Goal: Task Accomplishment & Management: Manage account settings

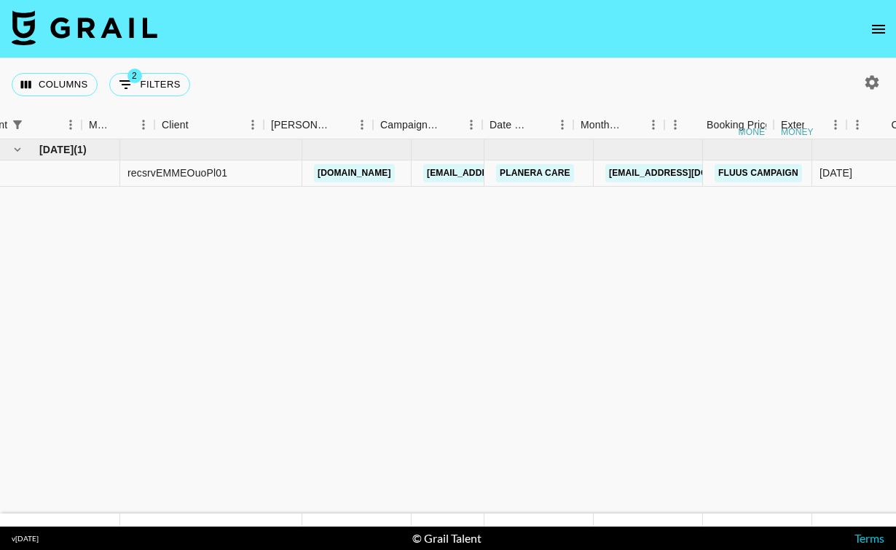
scroll to position [0, 330]
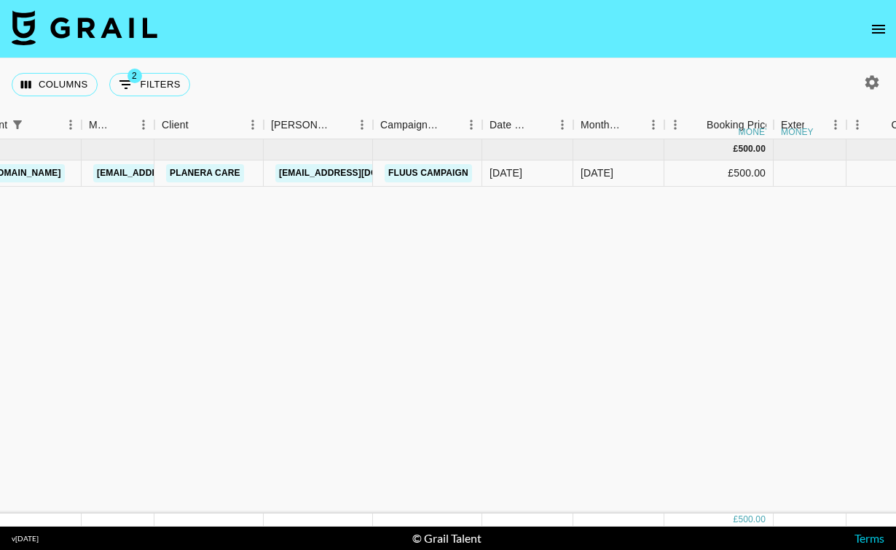
click at [875, 24] on icon "open drawer" at bounding box center [878, 28] width 17 height 17
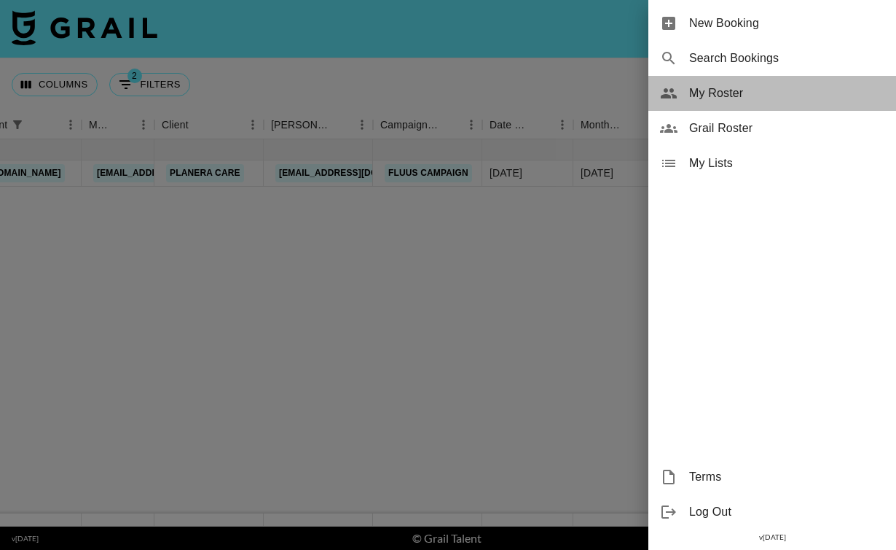
click at [730, 98] on span "My Roster" at bounding box center [786, 93] width 195 height 17
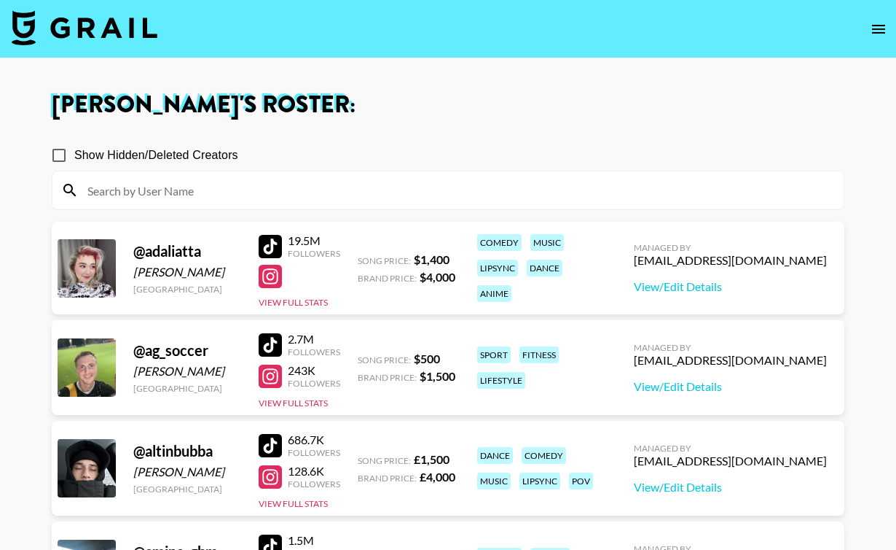
click at [300, 194] on input at bounding box center [457, 190] width 757 height 23
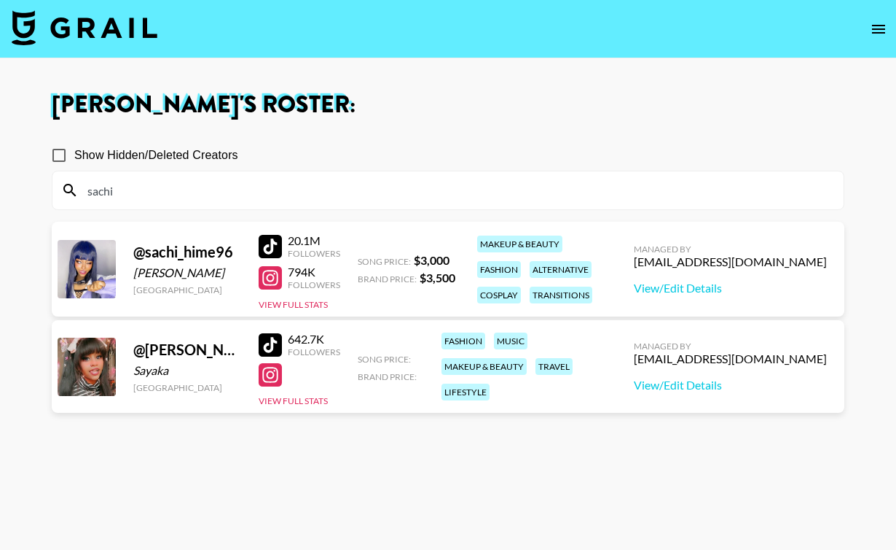
type input "sachi"
click at [191, 351] on div "@ sachikos_evil_twin" at bounding box center [187, 349] width 108 height 18
click at [769, 382] on link "View/Edit Details" at bounding box center [730, 385] width 193 height 15
click at [108, 13] on img at bounding box center [85, 27] width 146 height 35
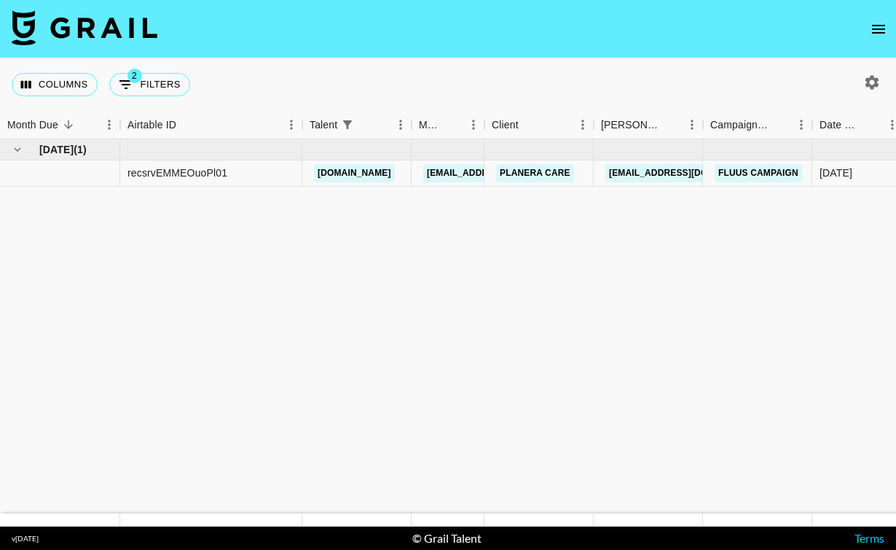
click at [881, 28] on icon "open drawer" at bounding box center [878, 29] width 13 height 9
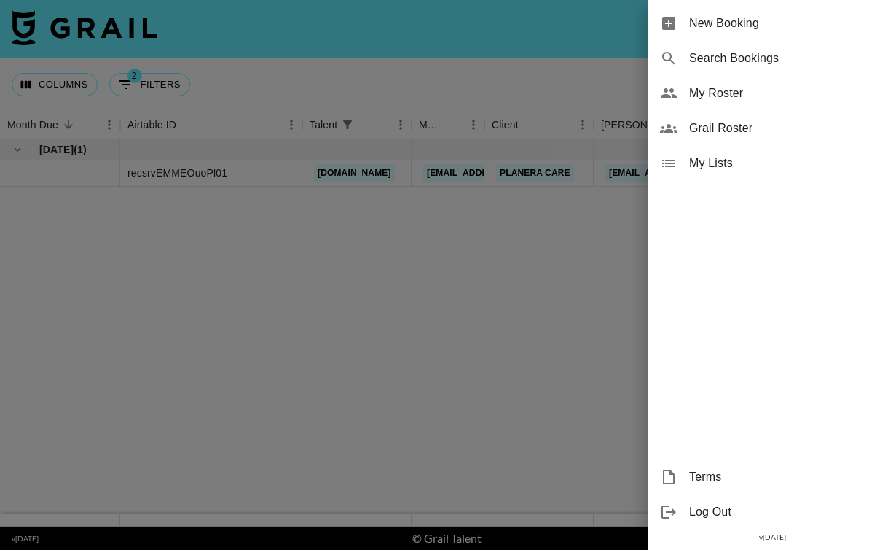
click at [770, 88] on span "My Roster" at bounding box center [786, 93] width 195 height 17
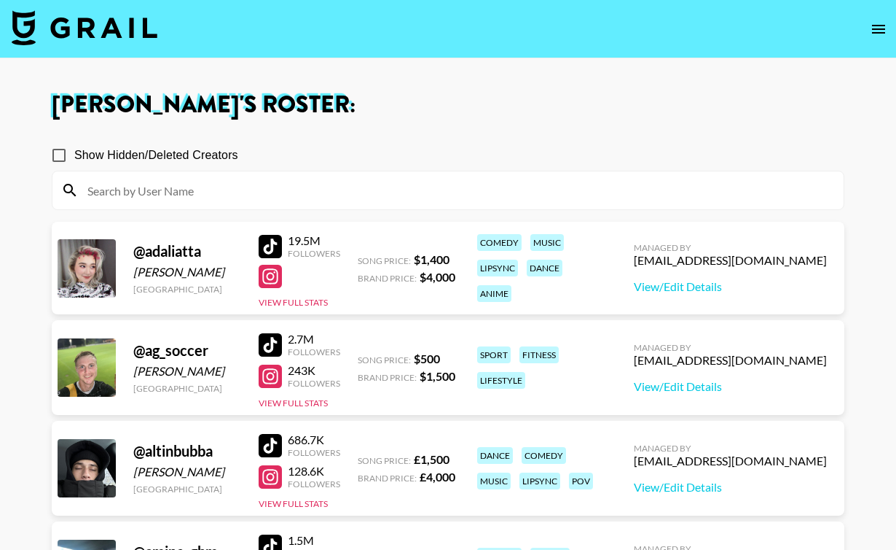
click at [883, 28] on icon "open drawer" at bounding box center [878, 29] width 13 height 9
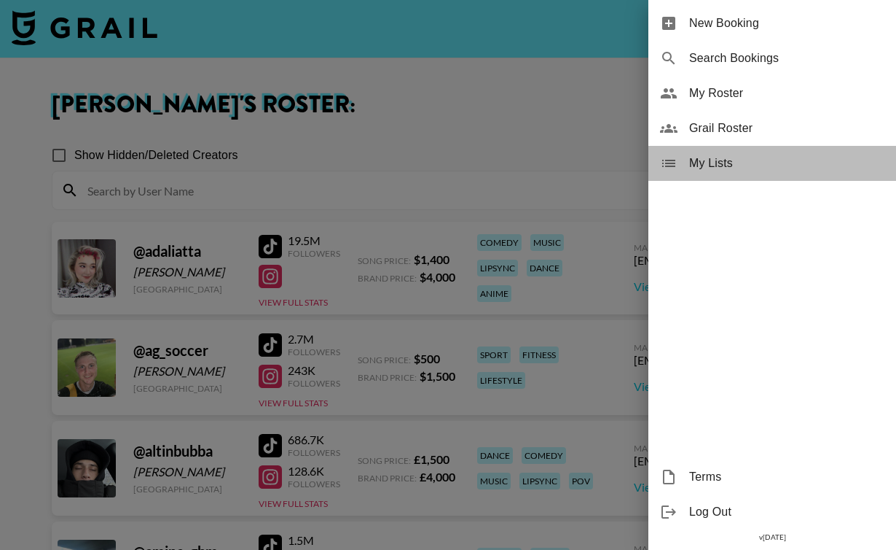
click at [790, 156] on span "My Lists" at bounding box center [786, 163] width 195 height 17
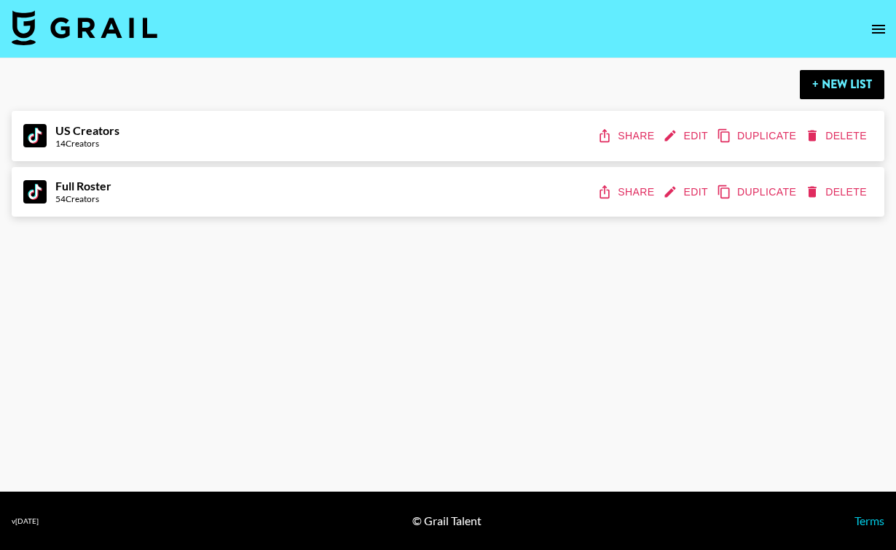
click at [687, 181] on button "Edit" at bounding box center [687, 192] width 54 height 27
select select "Song"
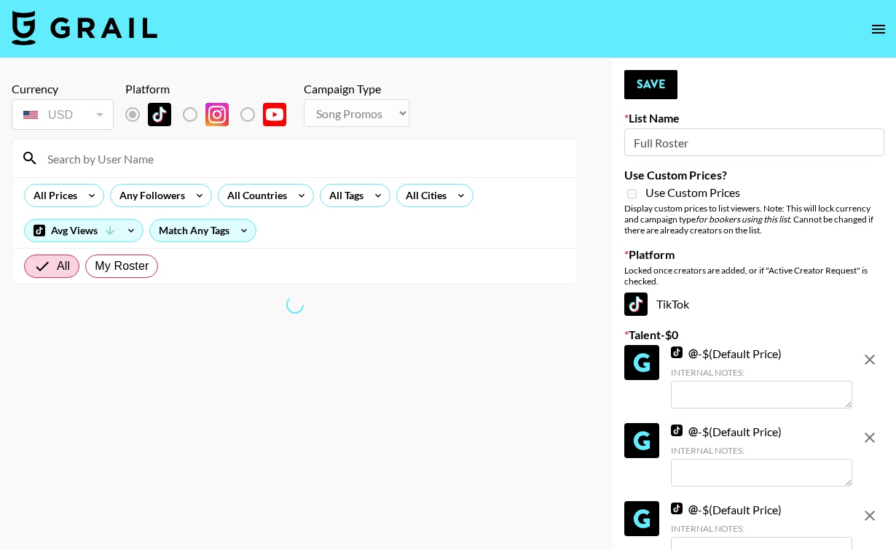
click at [356, 162] on input at bounding box center [304, 157] width 530 height 23
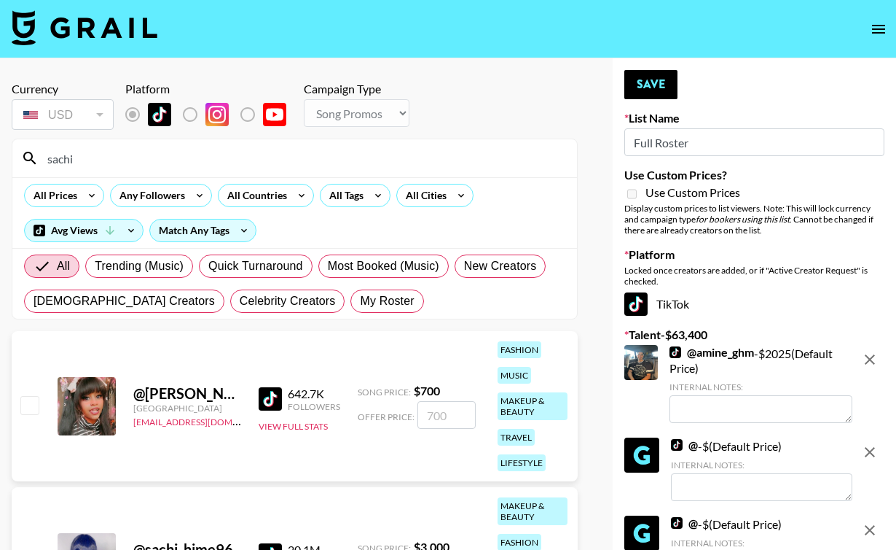
type input "sachi"
click at [29, 405] on input "checkbox" at bounding box center [28, 404] width 17 height 17
checkbox input "true"
type input "700"
click at [658, 93] on button "Save" at bounding box center [651, 84] width 53 height 29
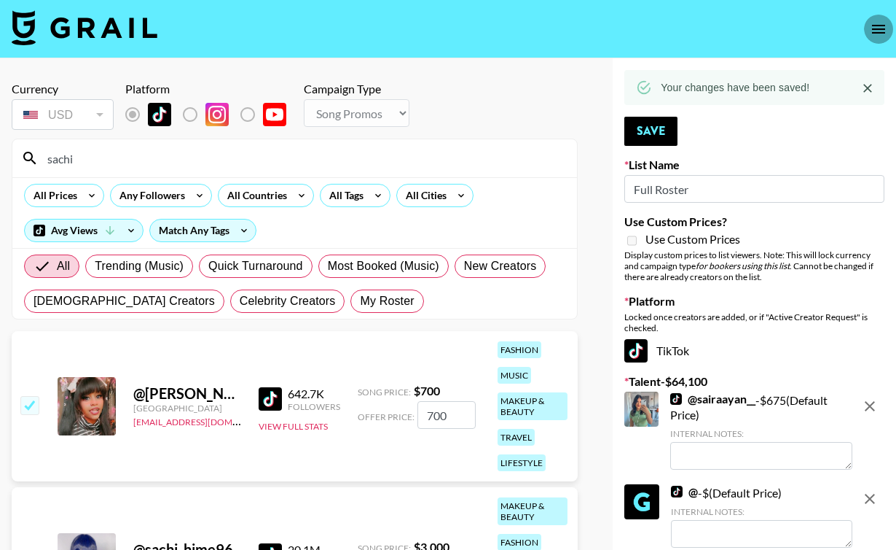
click at [886, 28] on icon "open drawer" at bounding box center [878, 28] width 17 height 17
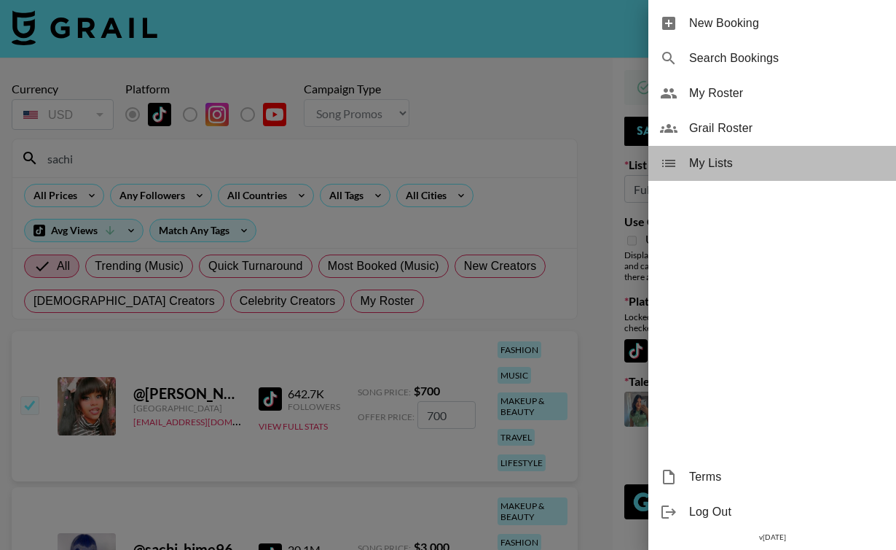
click at [690, 166] on span "My Lists" at bounding box center [786, 163] width 195 height 17
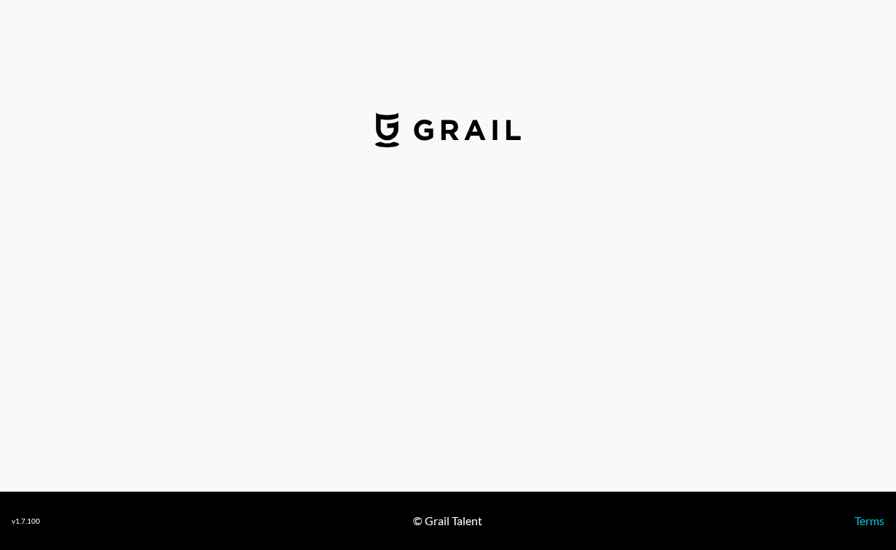
select select "USD"
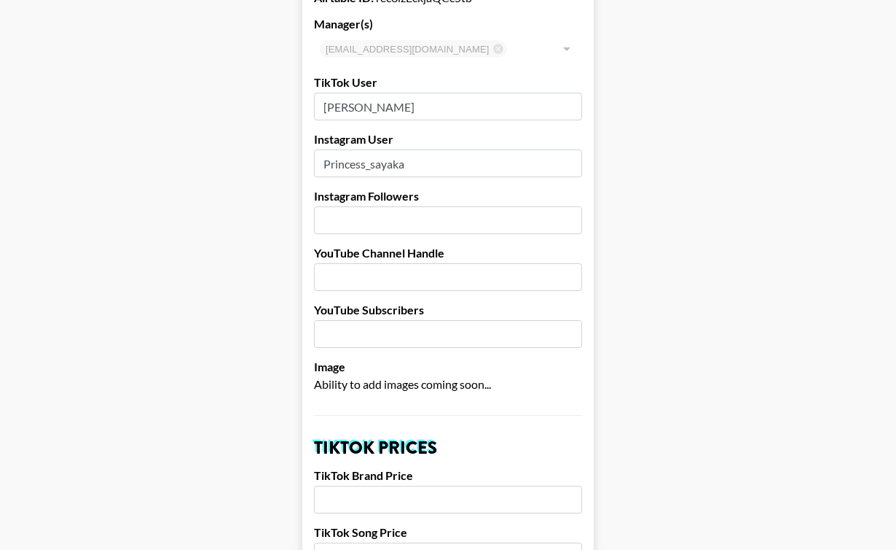
scroll to position [342, 0]
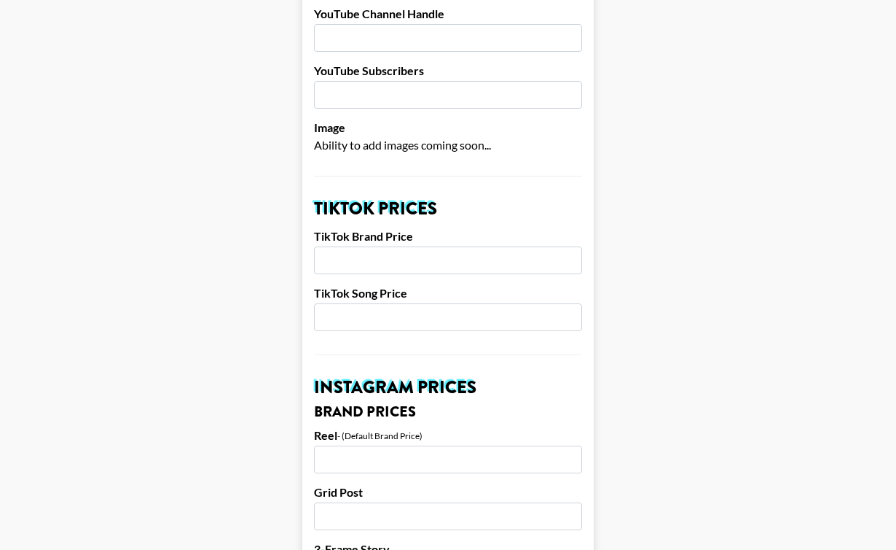
click at [371, 267] on input "number" at bounding box center [448, 260] width 268 height 28
type input "3500"
click at [362, 311] on input "number" at bounding box center [448, 317] width 268 height 28
type input "700"
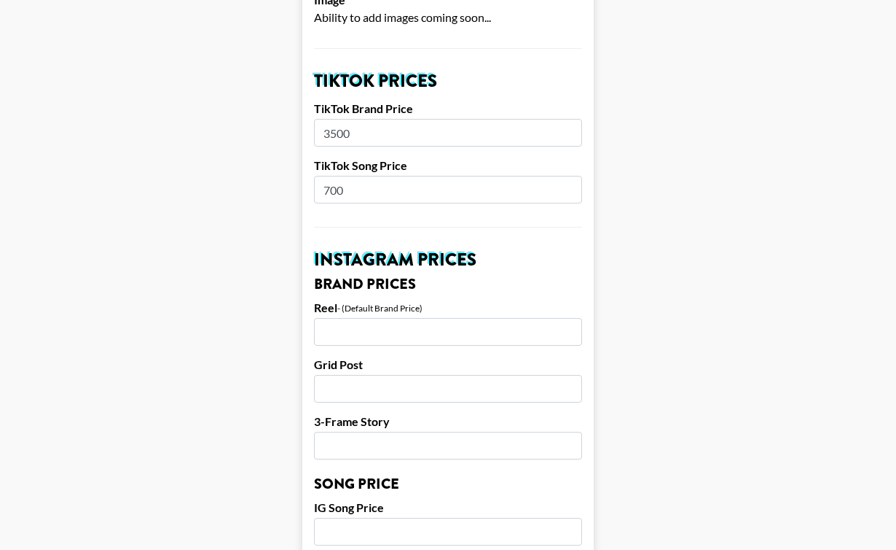
click at [361, 339] on input "number" at bounding box center [448, 332] width 268 height 28
type input "3500"
click at [340, 399] on input "number" at bounding box center [448, 389] width 268 height 28
type input "3000"
click at [339, 454] on input "number" at bounding box center [448, 445] width 268 height 28
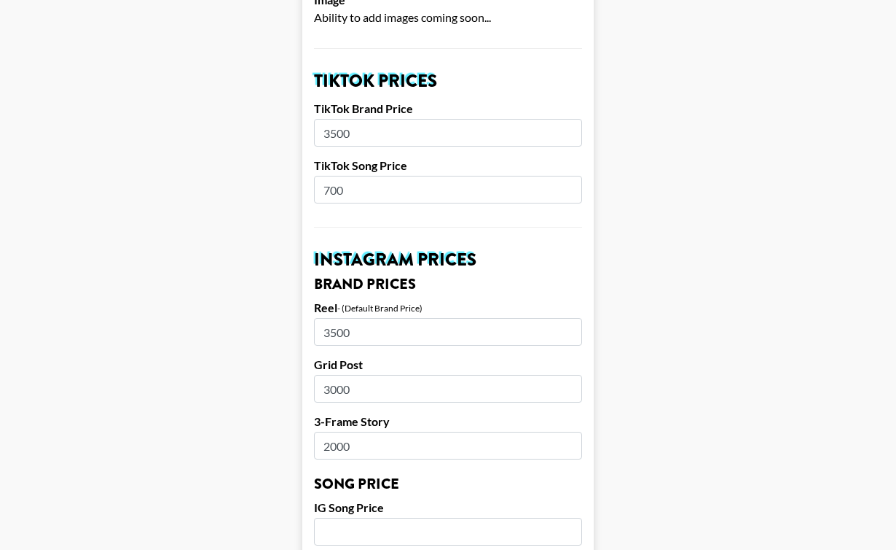
type input "2000"
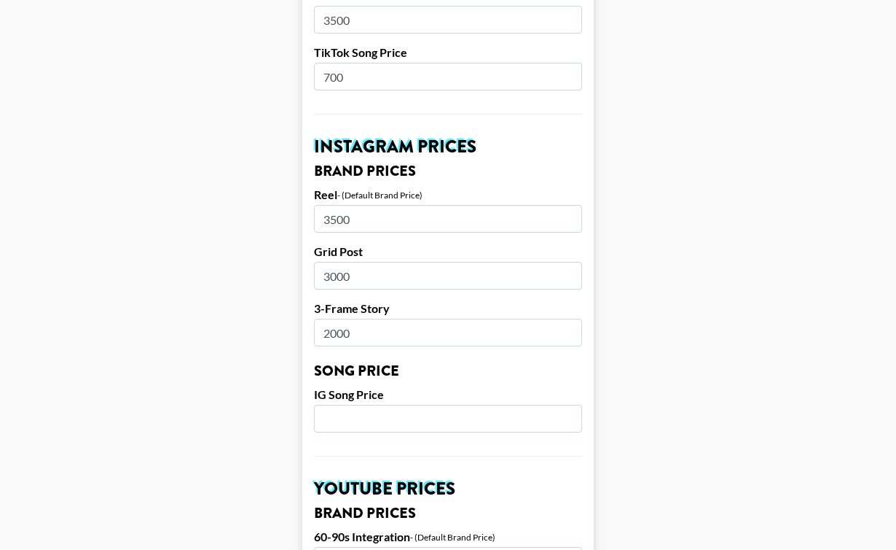
scroll to position [590, 0]
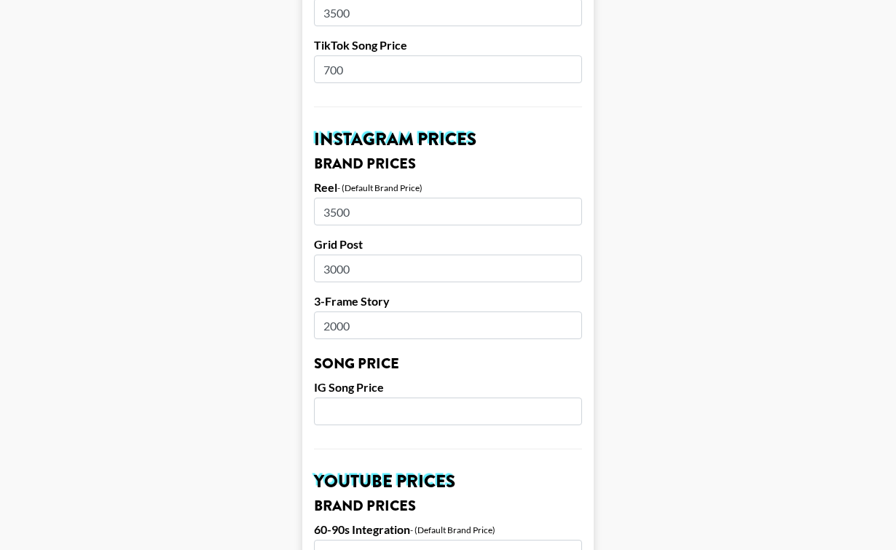
click at [350, 410] on input "number" at bounding box center [448, 411] width 268 height 28
type input "700"
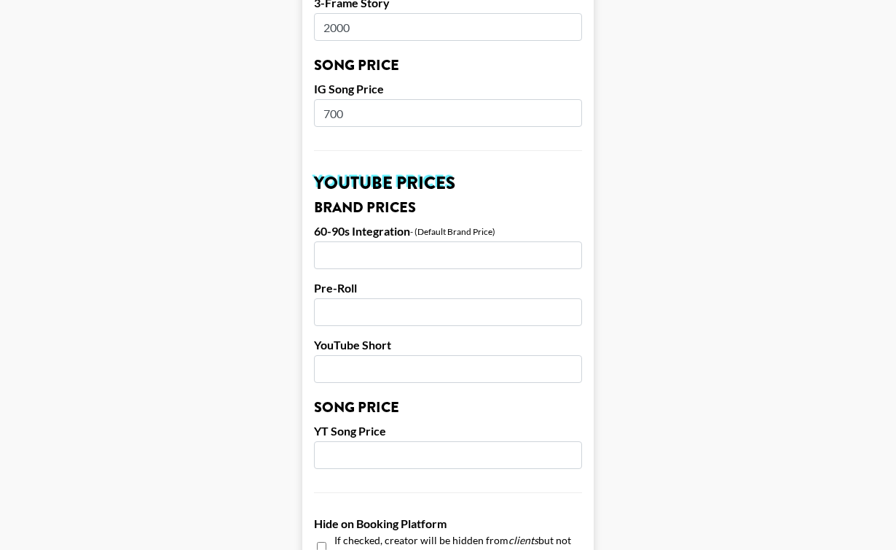
scroll to position [895, 0]
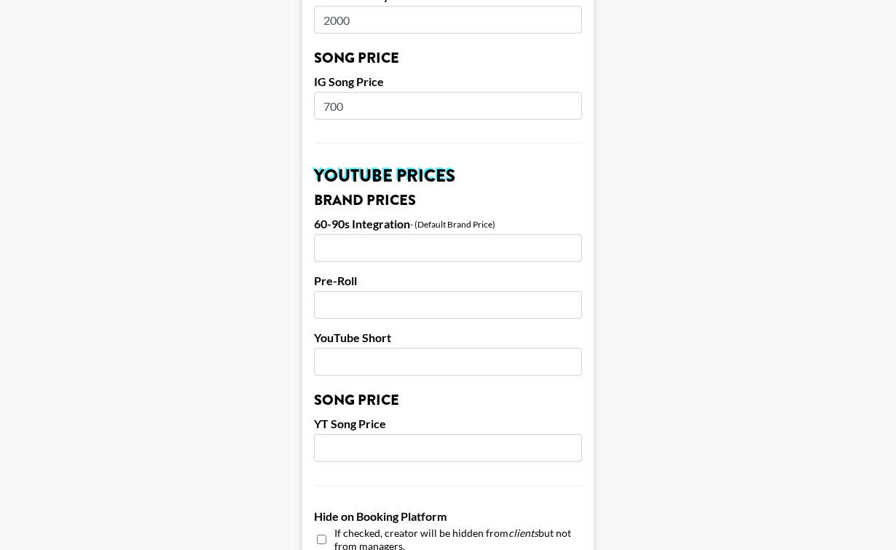
click at [332, 246] on input "number" at bounding box center [448, 248] width 268 height 28
type input "3500"
click at [345, 319] on form "Airtable ID: rec3lzEckjaQCc5tb Manager(s) will@grail-talent.com ​ TikTok User s…" at bounding box center [448, 94] width 292 height 1814
click at [327, 290] on div "Pre-Roll" at bounding box center [448, 295] width 268 height 45
click at [320, 321] on form "Airtable ID: rec3lzEckjaQCc5tb Manager(s) will@grail-talent.com ​ TikTok User s…" at bounding box center [448, 94] width 292 height 1814
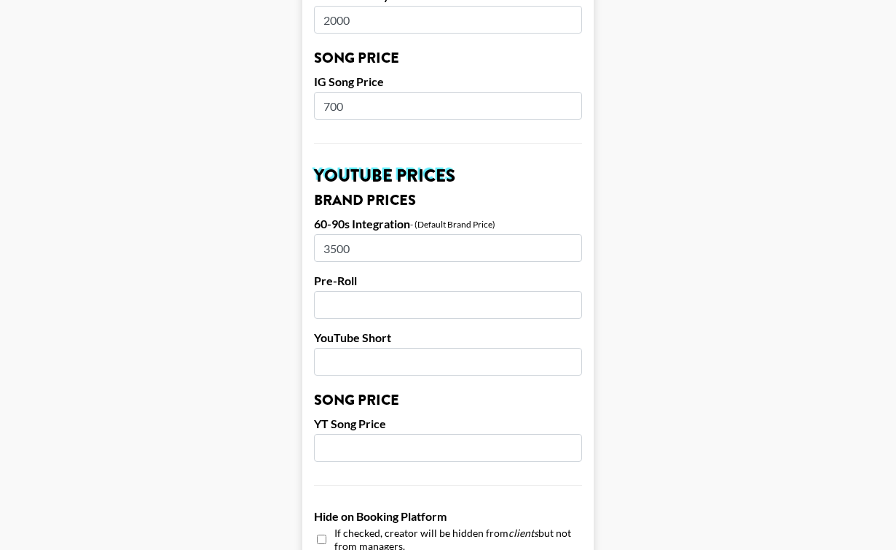
click at [322, 313] on input "number" at bounding box center [448, 305] width 268 height 28
type input "2500"
click at [351, 370] on input "number" at bounding box center [448, 362] width 268 height 28
type input "2000"
click at [365, 454] on input "number" at bounding box center [448, 448] width 268 height 28
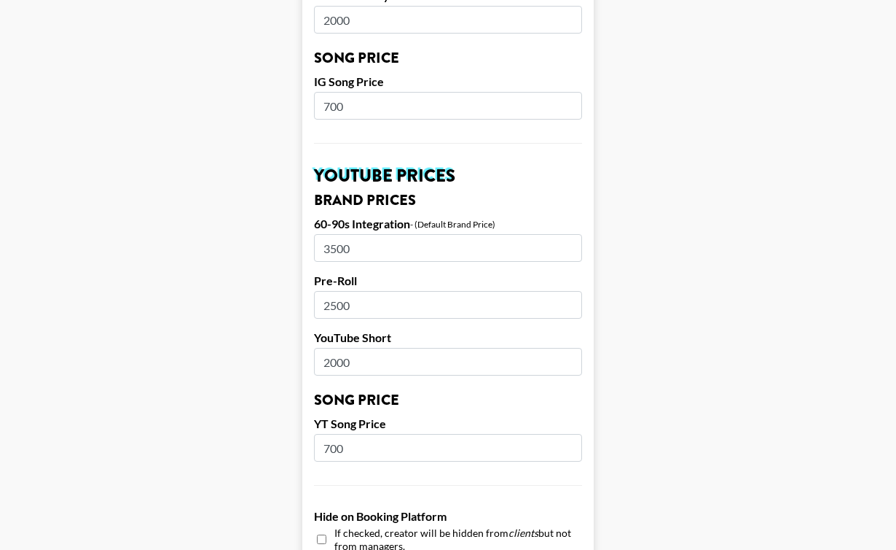
type input "700"
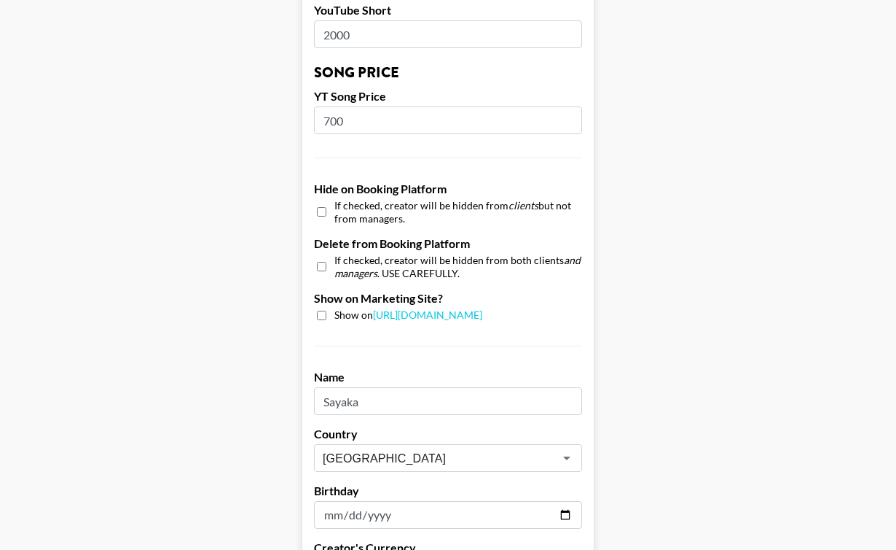
scroll to position [1428, 0]
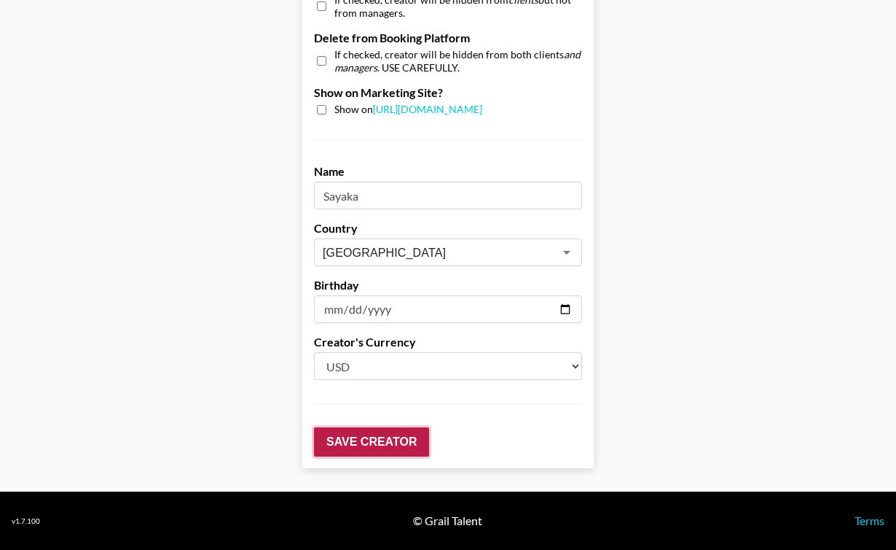
click at [328, 447] on input "Save Creator" at bounding box center [371, 441] width 115 height 29
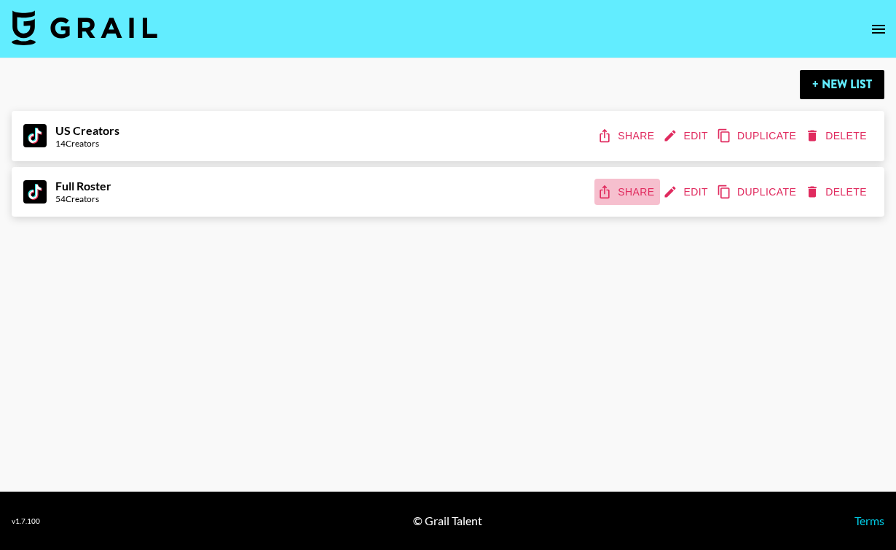
click at [619, 195] on button "Share" at bounding box center [628, 192] width 66 height 27
click at [134, 22] on img at bounding box center [85, 27] width 146 height 35
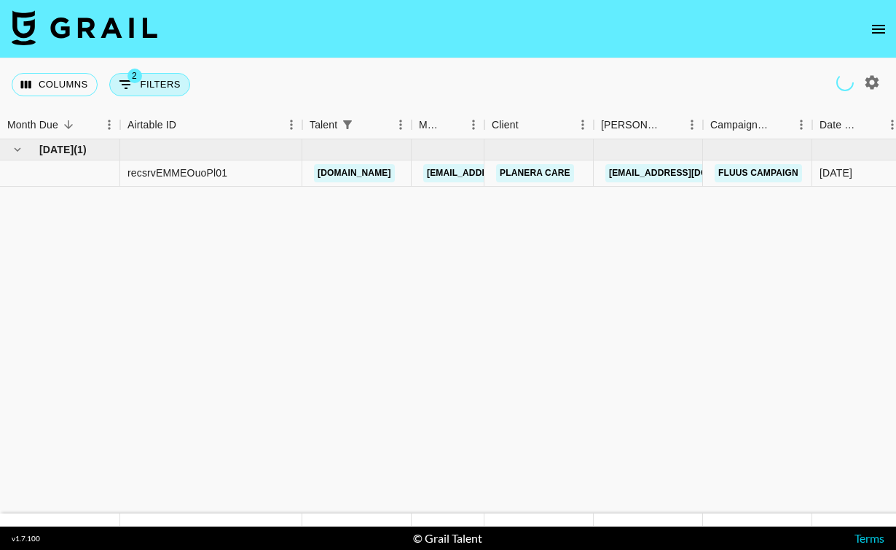
click at [181, 88] on button "2 Filters" at bounding box center [149, 84] width 81 height 23
select select "status"
select select "isNotAnyOf"
select select "airtableId"
select select "talentName"
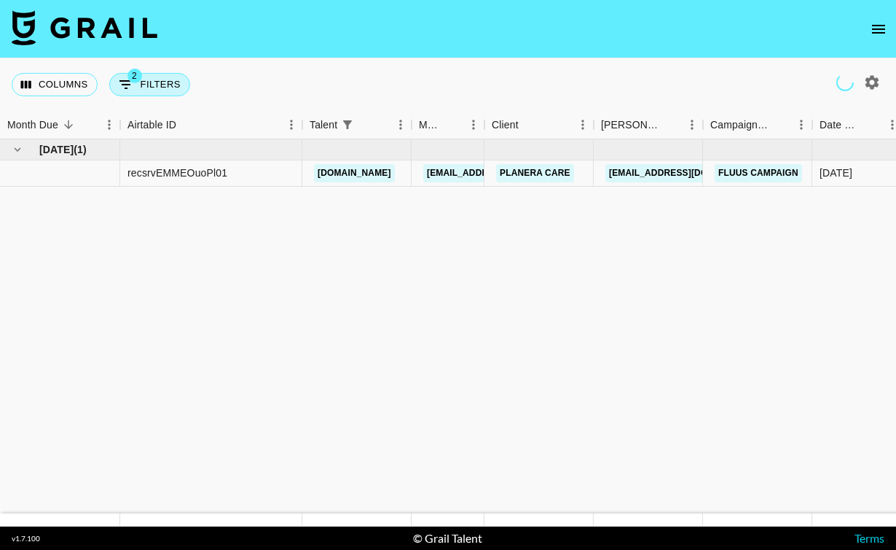
select select "campaign"
select select "status"
select select "purchaseOrder"
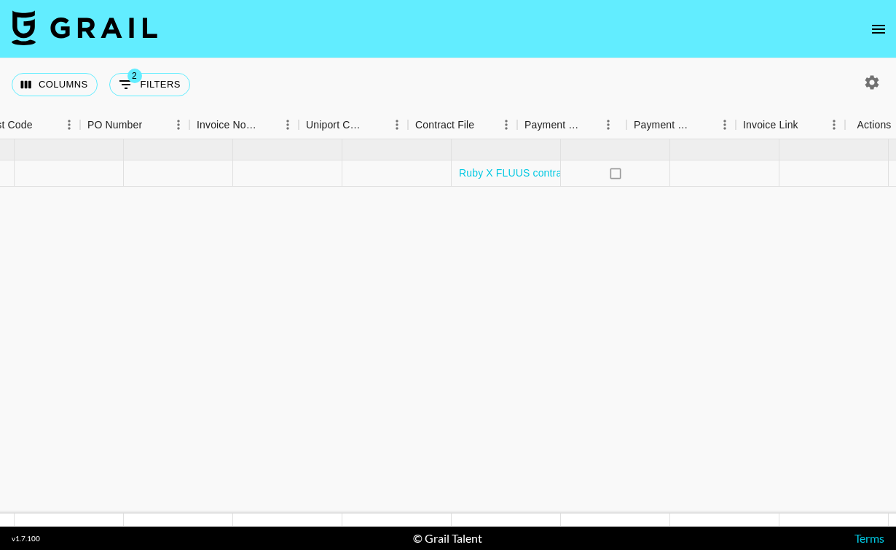
scroll to position [0, 1541]
click at [872, 184] on button "select merge strategy" at bounding box center [867, 173] width 25 height 25
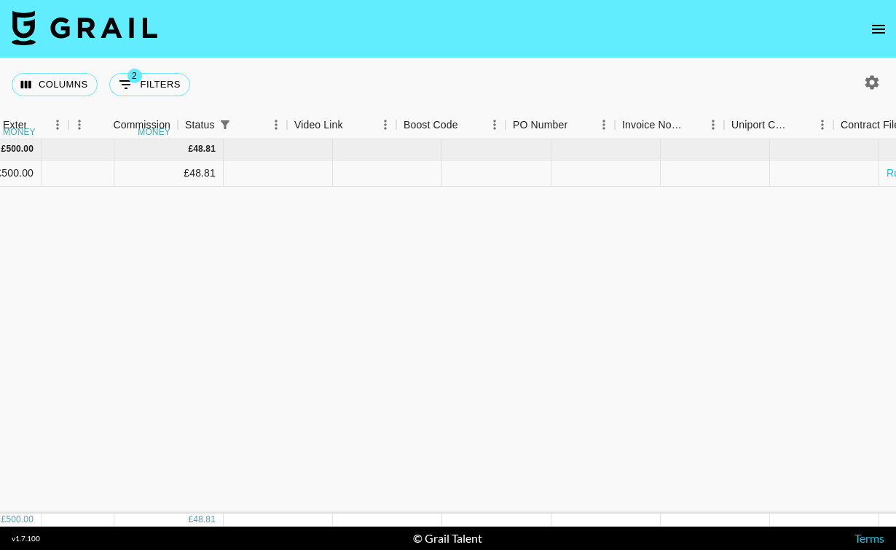
scroll to position [0, 1213]
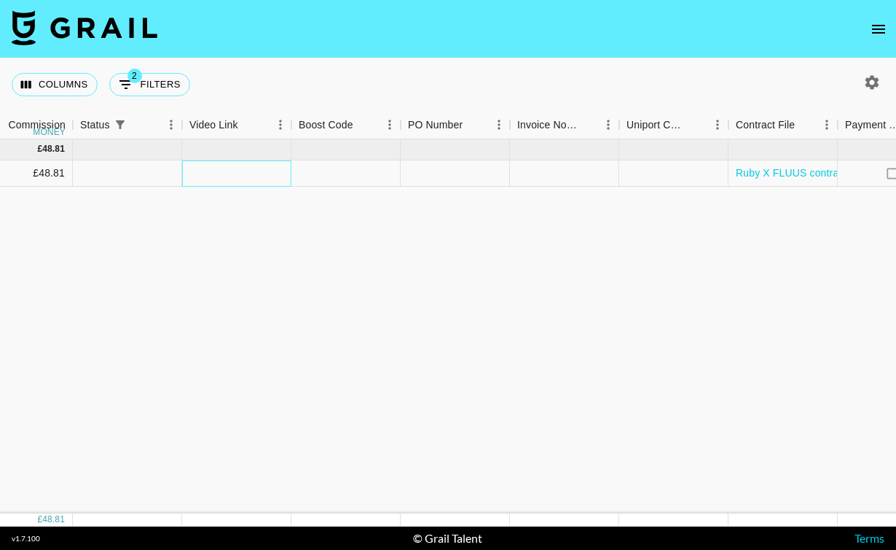
click at [267, 173] on div at bounding box center [236, 173] width 109 height 26
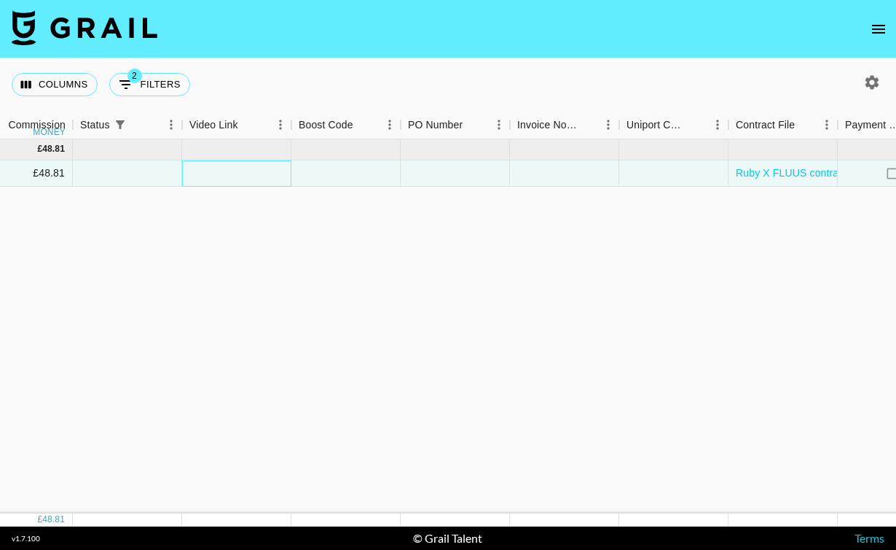
click at [267, 173] on div at bounding box center [236, 173] width 109 height 26
type input "https://www.instagram.com/p/DNQuiy-IKeX/"
click at [377, 300] on div "Aug '25 ( 1 ) £ 500.00 £ 48.81 recsrvEMMEOuoPl01 rubes.us will@grail-talent.com…" at bounding box center [6, 326] width 2438 height 374
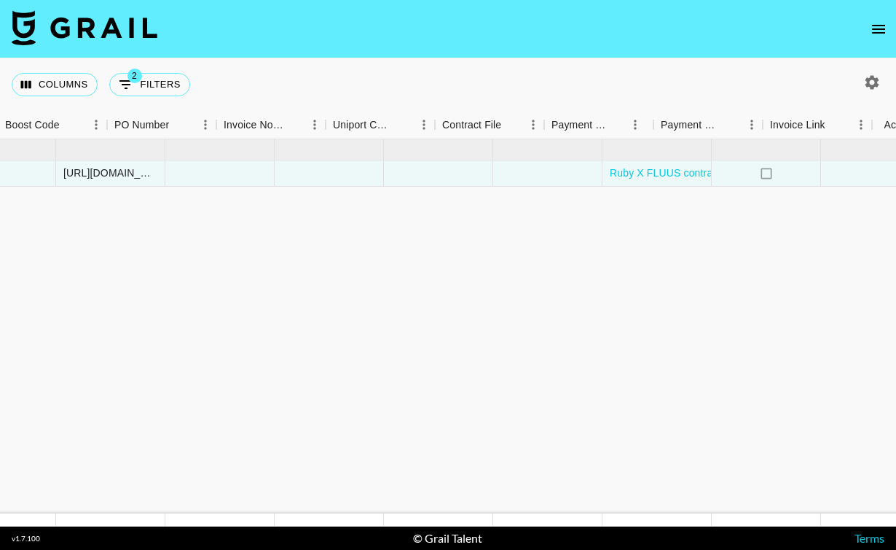
scroll to position [0, 1541]
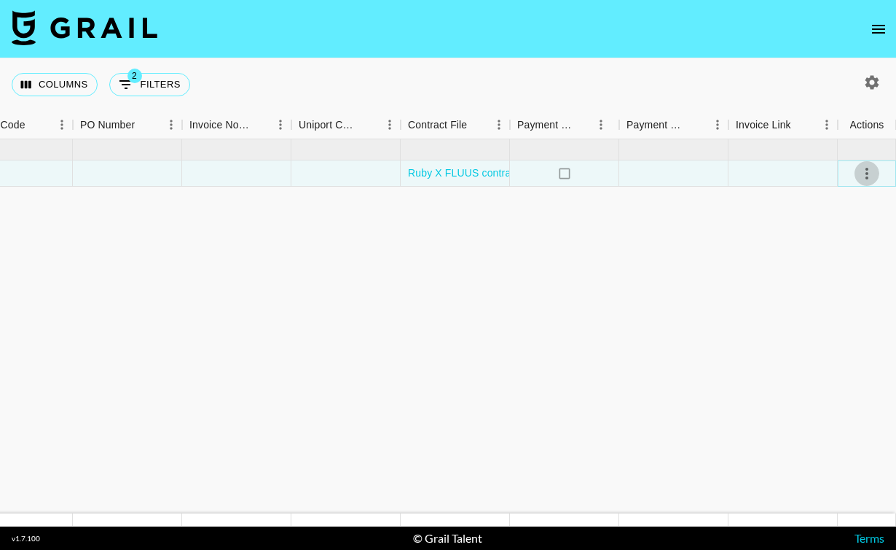
click at [870, 176] on icon "select merge strategy" at bounding box center [867, 173] width 17 height 17
click at [839, 309] on div "Approve" at bounding box center [835, 309] width 44 height 17
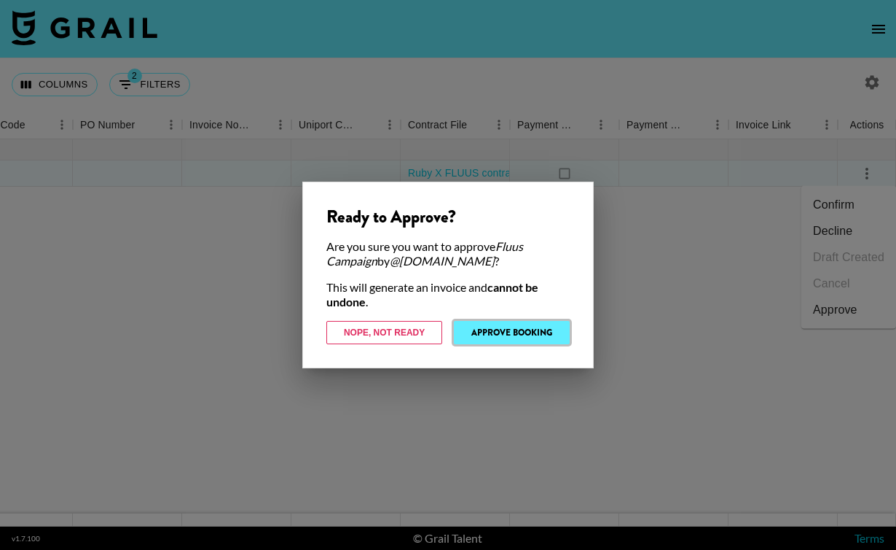
click at [555, 336] on button "Approve Booking" at bounding box center [512, 332] width 116 height 23
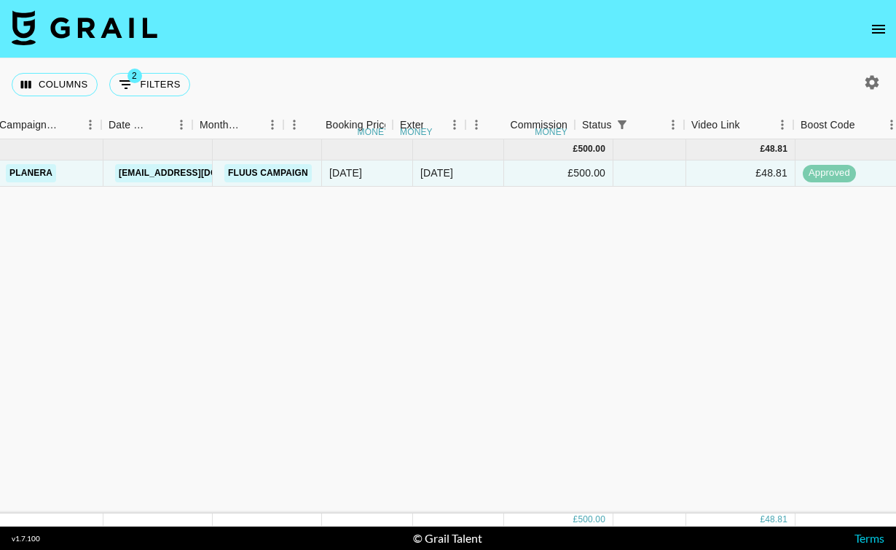
scroll to position [0, 355]
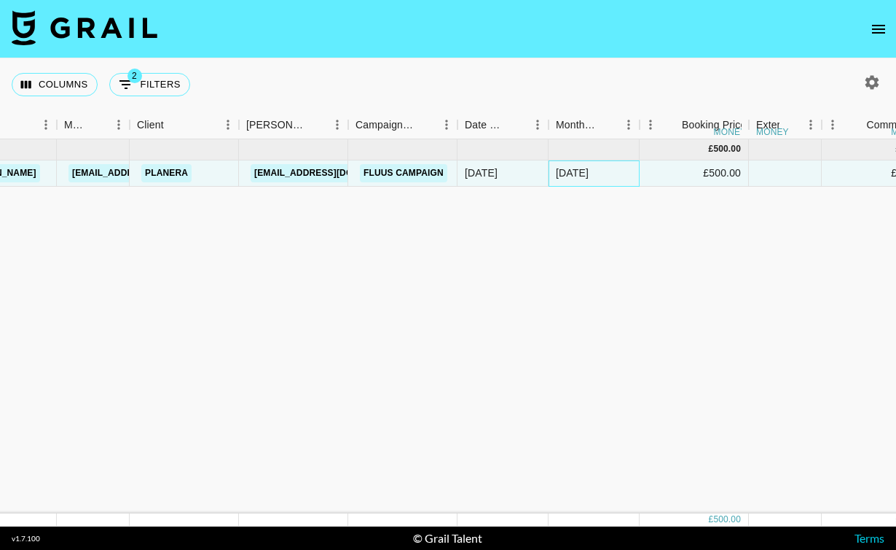
click at [585, 168] on div "Aug '25" at bounding box center [572, 172] width 33 height 15
click at [585, 169] on div "Aug '25" at bounding box center [572, 172] width 33 height 15
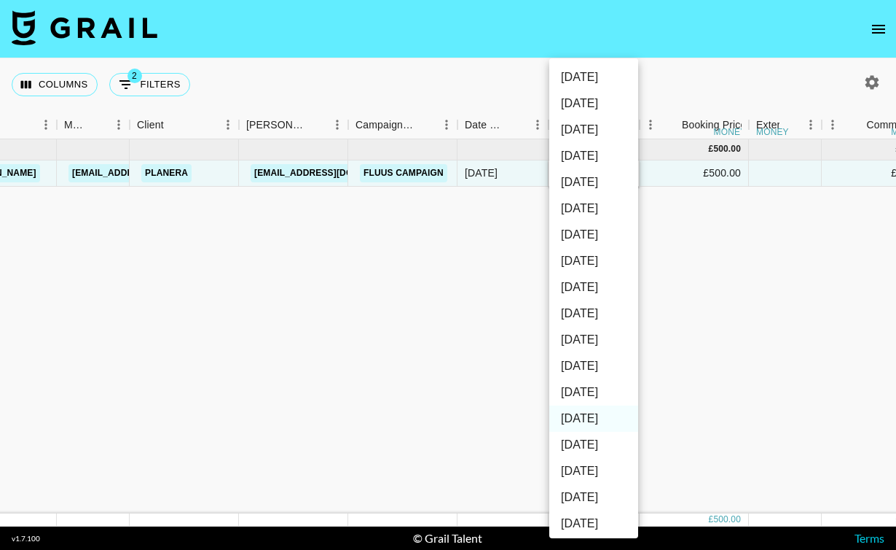
click at [595, 383] on li "Sep '25" at bounding box center [594, 392] width 89 height 26
type input "Sep '25"
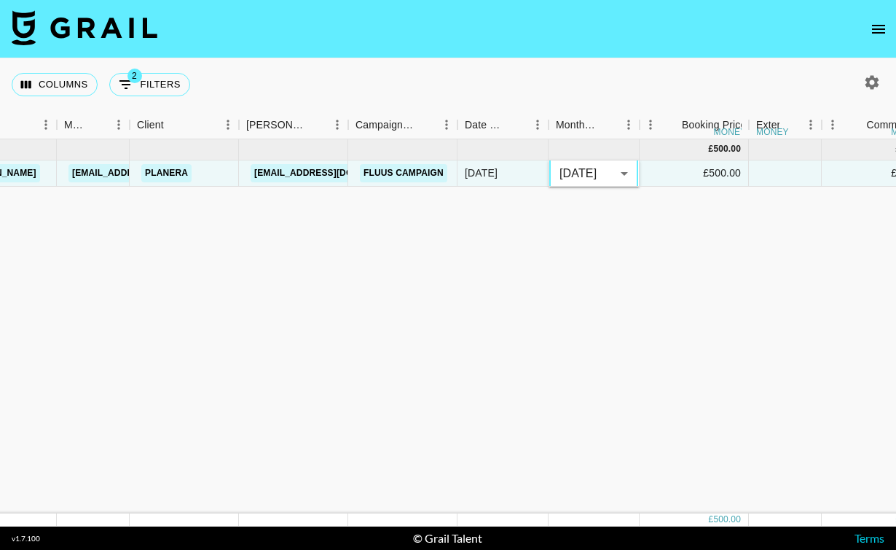
click at [458, 345] on div "Aug '25 ( 1 ) £ 500.00 £ 48.81 recsrvEMMEOuoPl01 rubes.us will@grail-talent.com…" at bounding box center [864, 326] width 2438 height 374
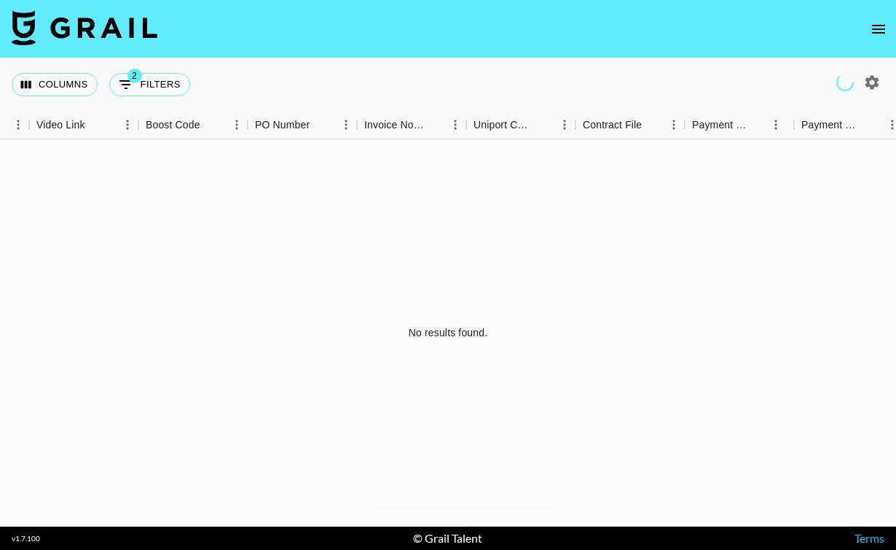
scroll to position [0, 1541]
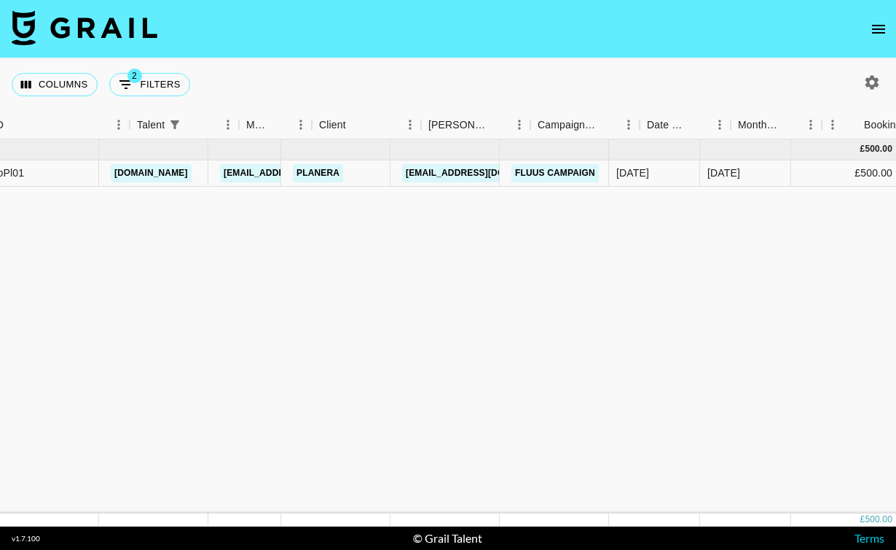
scroll to position [0, 278]
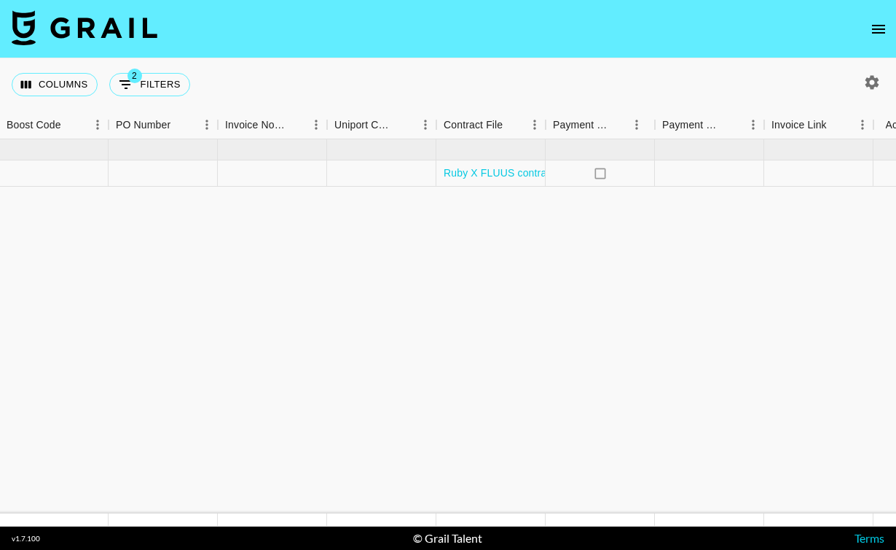
scroll to position [0, 1541]
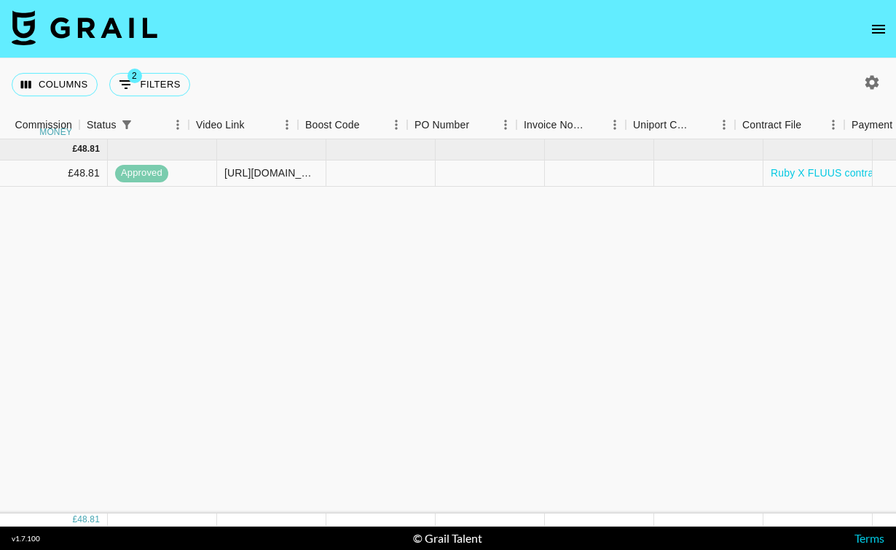
scroll to position [0, 998]
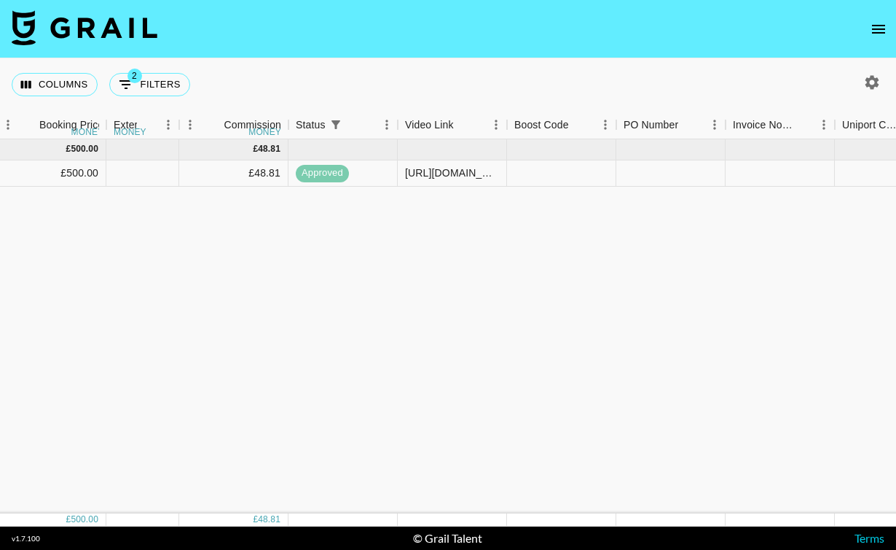
click at [877, 40] on button "open drawer" at bounding box center [878, 29] width 29 height 29
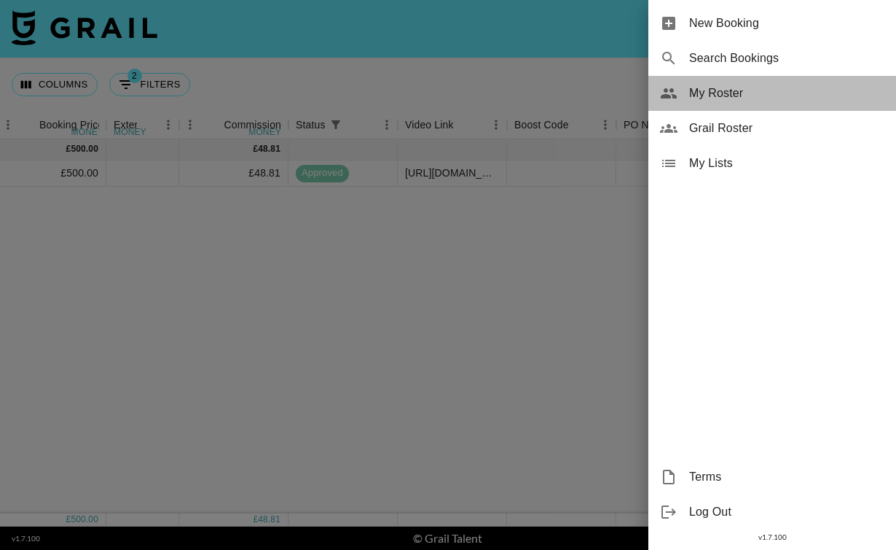
click at [739, 103] on div "My Roster" at bounding box center [773, 93] width 248 height 35
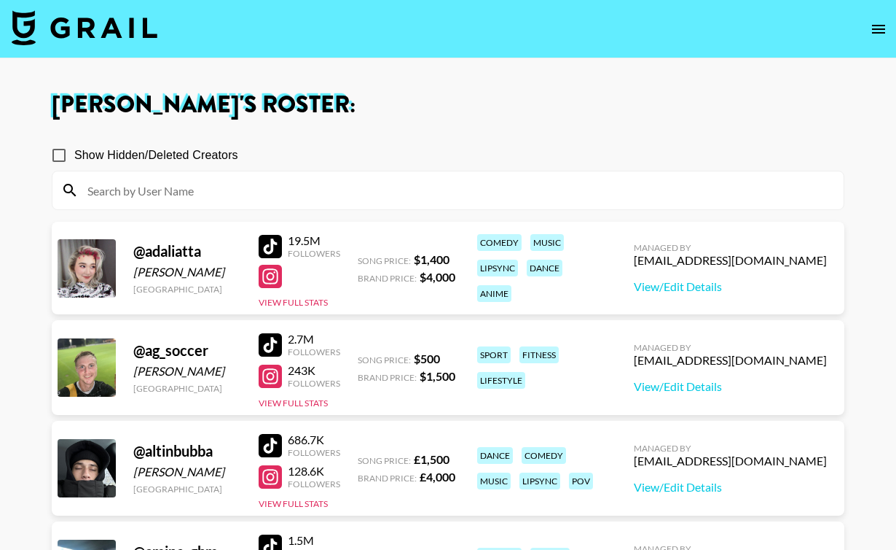
click at [396, 185] on input at bounding box center [457, 190] width 757 height 23
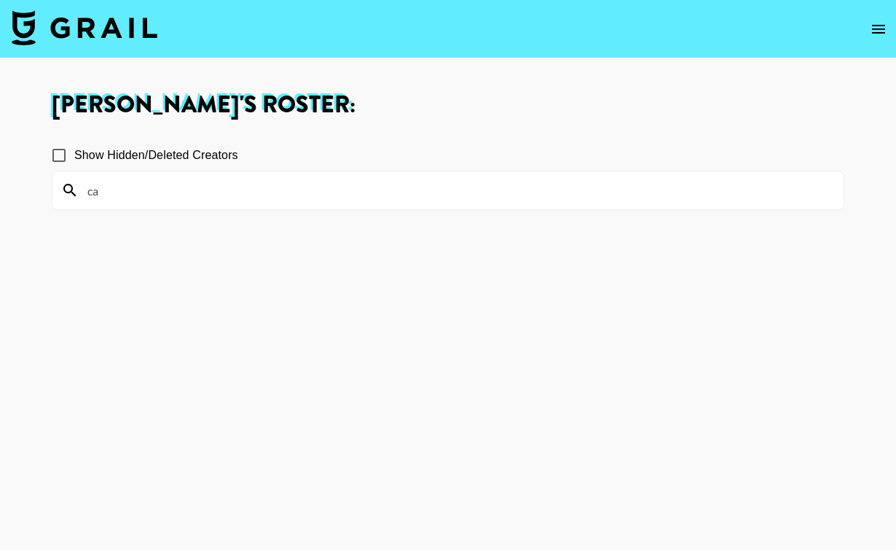
type input "c"
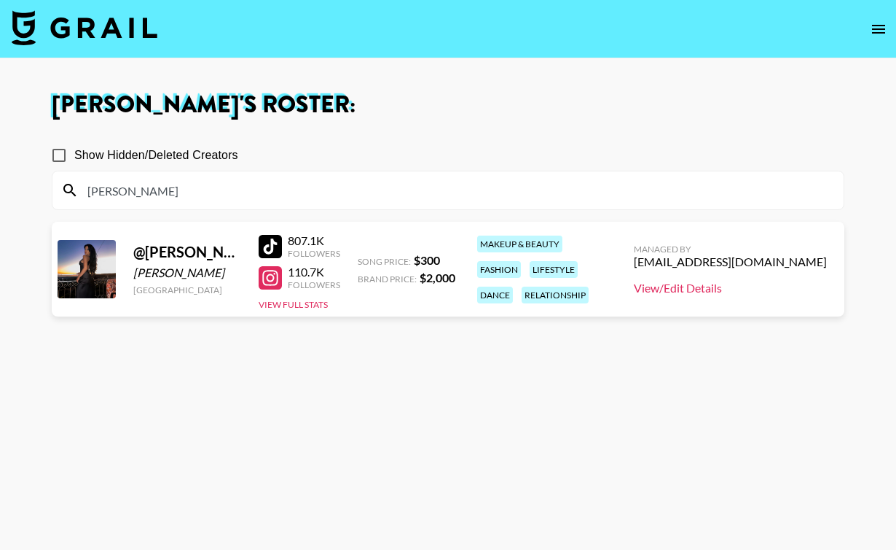
type input "[PERSON_NAME]"
click at [745, 283] on link "View/Edit Details" at bounding box center [730, 288] width 193 height 15
click at [171, 192] on input "[PERSON_NAME]" at bounding box center [457, 190] width 757 height 23
click at [171, 191] on input "vass" at bounding box center [457, 190] width 757 height 23
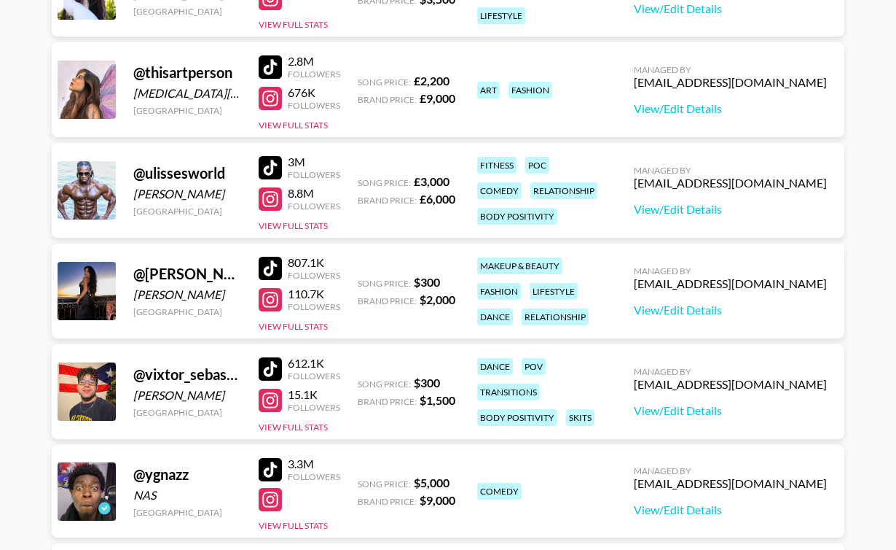
scroll to position [6588, 0]
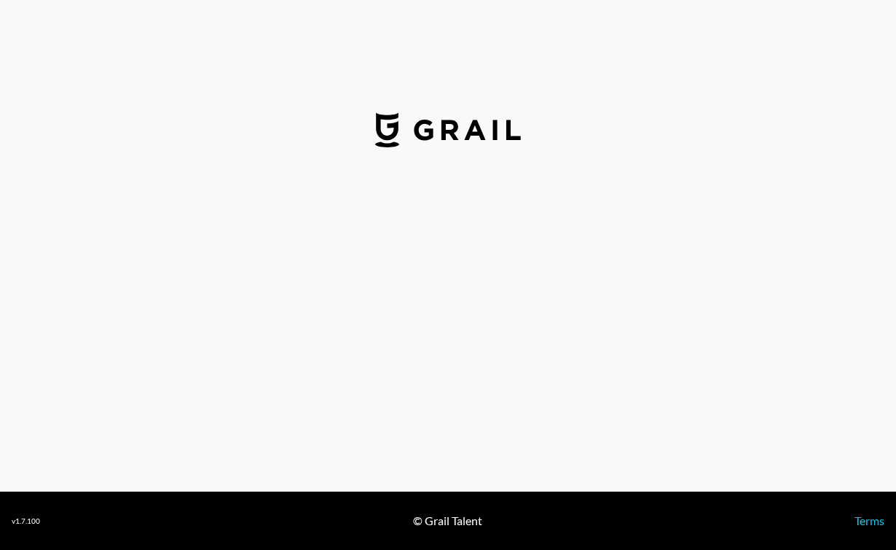
select select "USD"
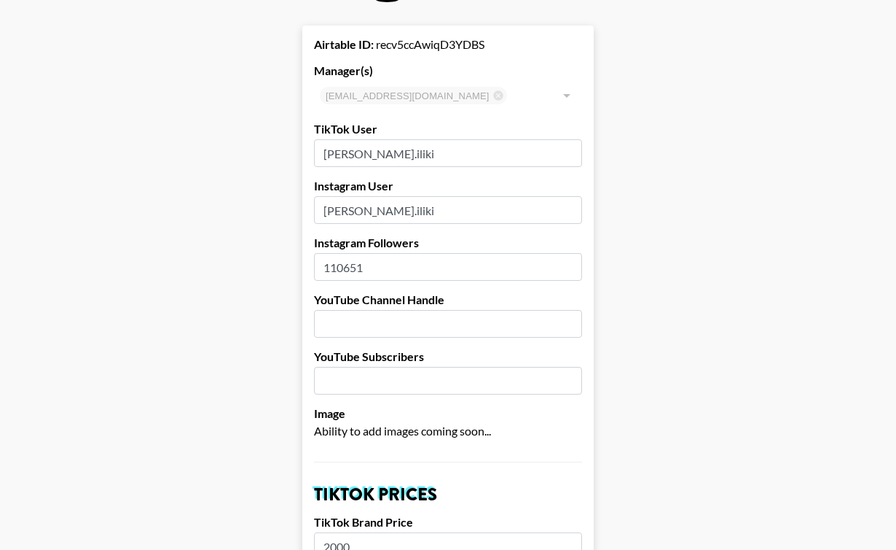
scroll to position [11, 0]
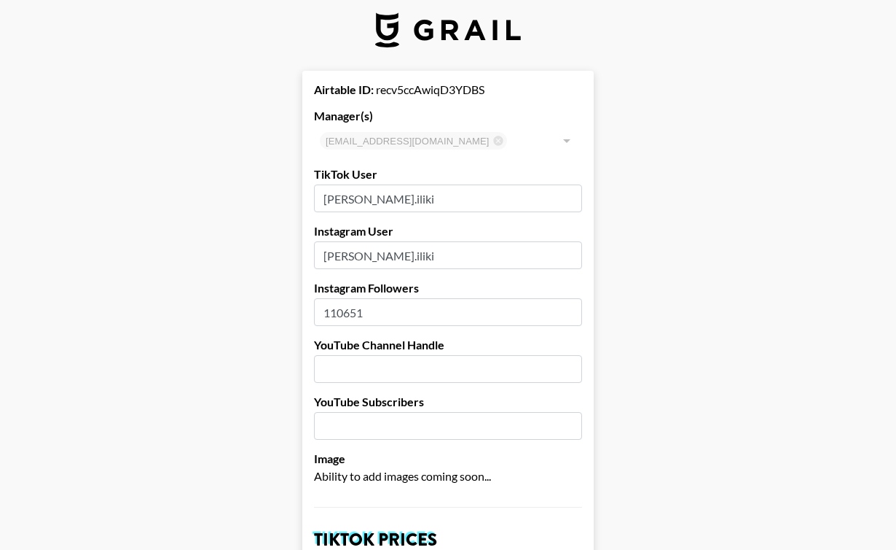
click at [345, 205] on input "[PERSON_NAME].iliki" at bounding box center [448, 198] width 268 height 28
